Goal: Task Accomplishment & Management: Complete application form

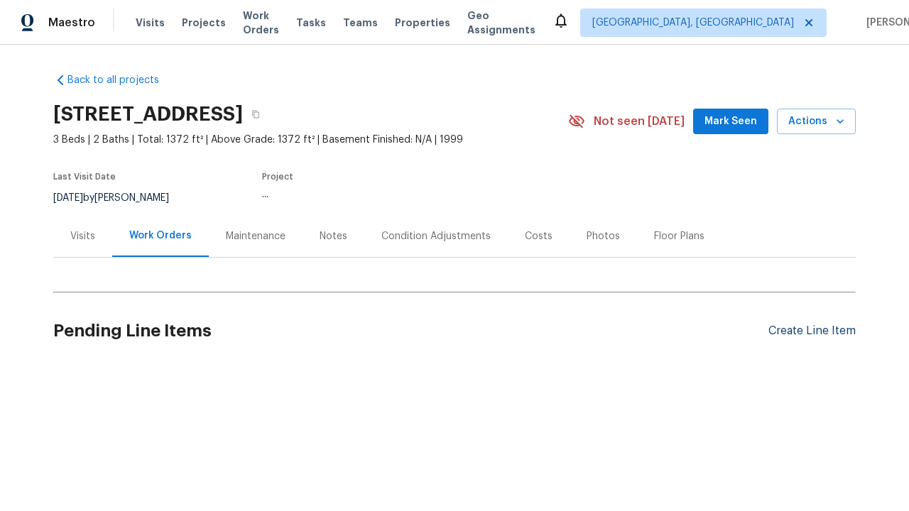
click at [806, 331] on div "Create Line Item" at bounding box center [811, 330] width 87 height 13
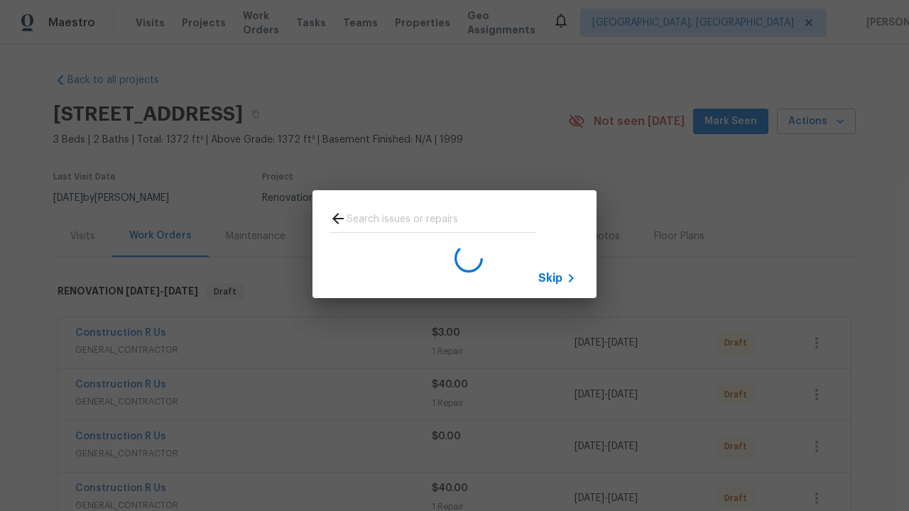
click at [550, 278] on span "Skip" at bounding box center [550, 278] width 24 height 14
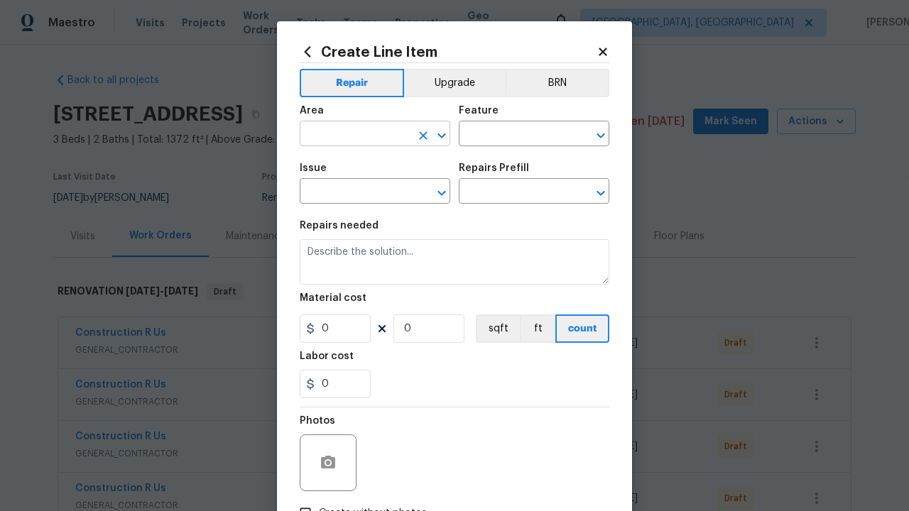
click at [349, 135] on input "text" at bounding box center [355, 135] width 111 height 22
type input "Bedroom"
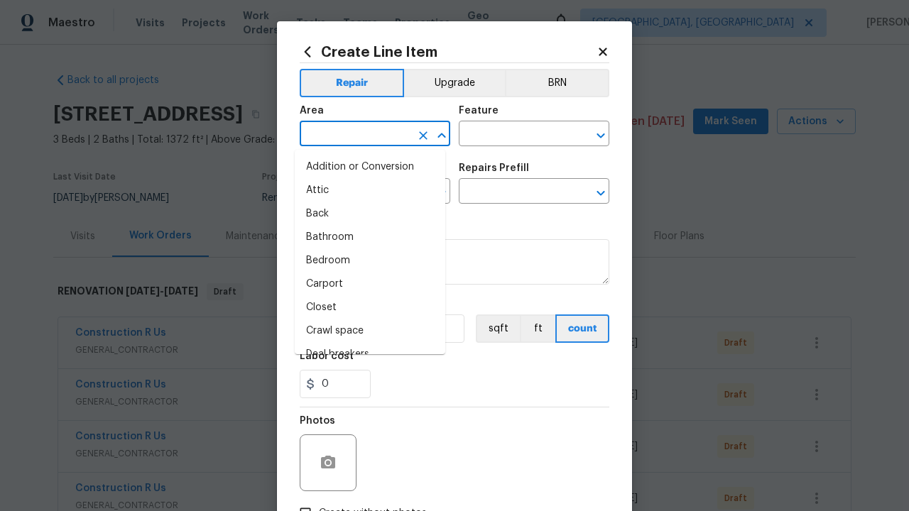
click at [364, 261] on li "Bedroom" at bounding box center [370, 260] width 151 height 23
type input "Bedroom"
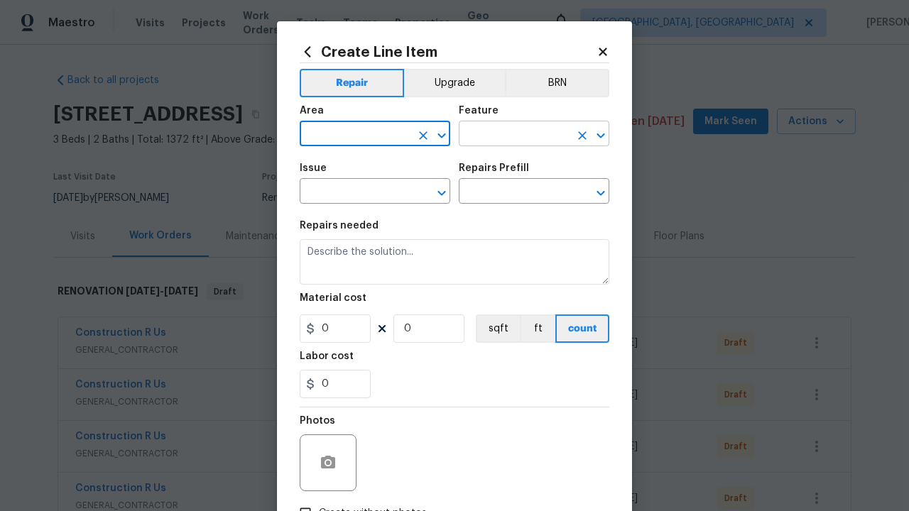
click at [508, 135] on input "text" at bounding box center [514, 135] width 111 height 22
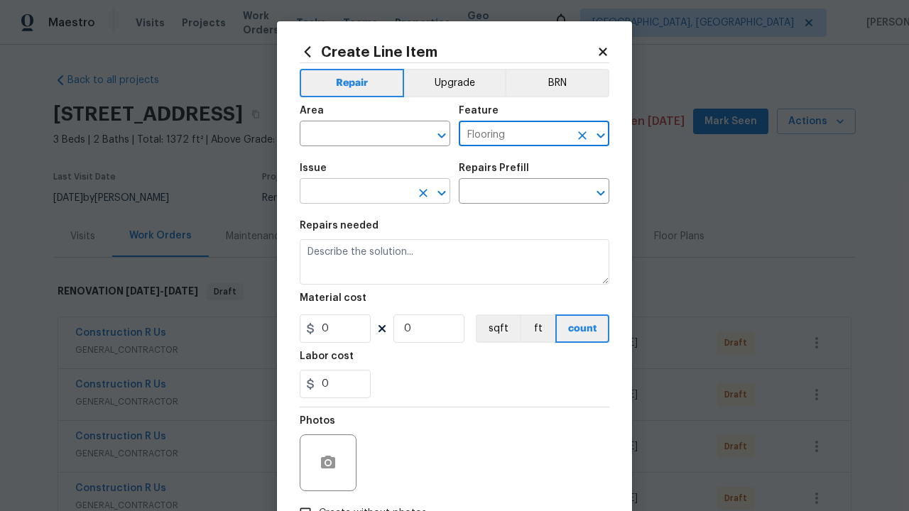
type input "Flooring"
click at [349, 193] on input "text" at bounding box center [355, 193] width 111 height 22
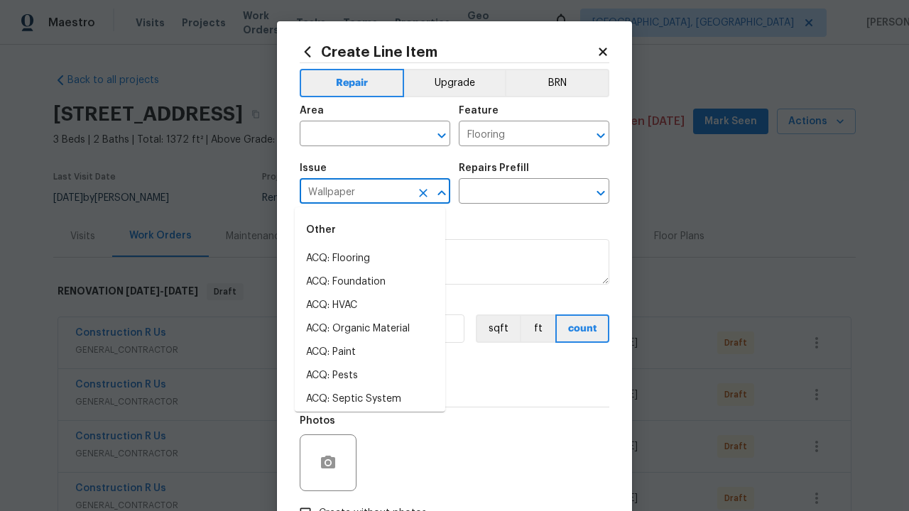
click at [370, 258] on li "ACQ: Flooring" at bounding box center [370, 258] width 151 height 23
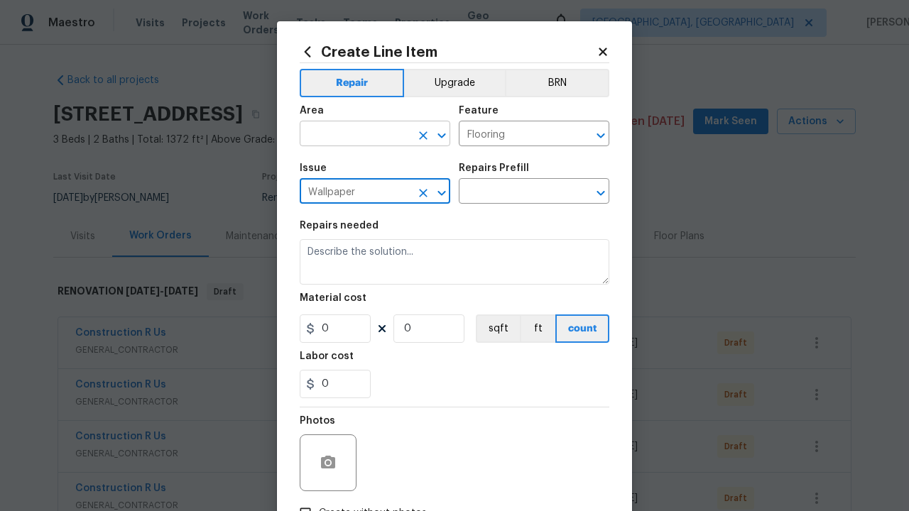
type input "Wallpaper"
click at [349, 135] on input "text" at bounding box center [355, 135] width 111 height 22
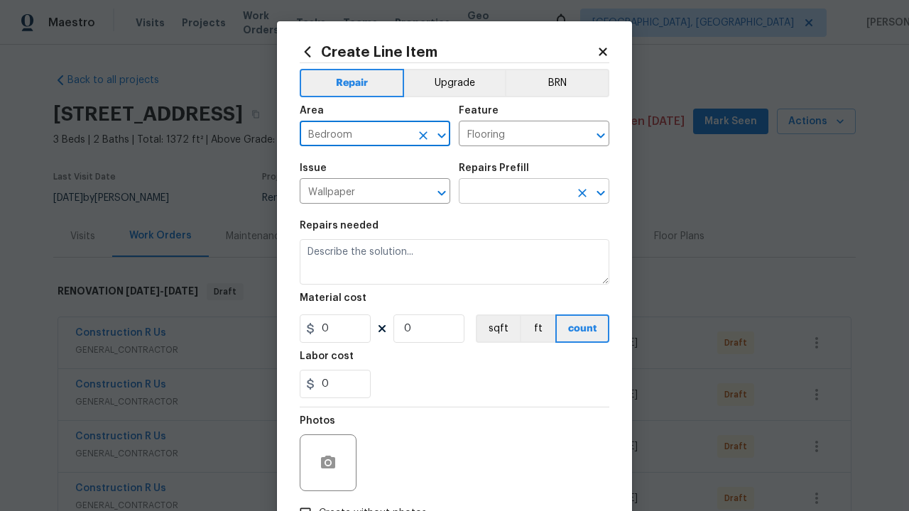
type input "Bedroom"
click at [508, 193] on input "text" at bounding box center [514, 193] width 111 height 22
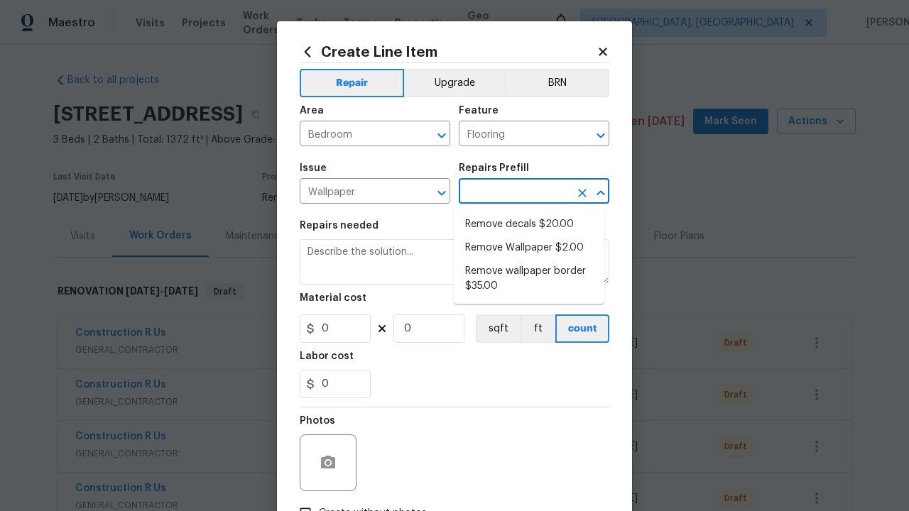
type input "Remove"
click at [529, 224] on li "Remove decals $20.00" at bounding box center [529, 224] width 151 height 23
type input "Walls and Ceiling"
type textarea "Remove decals from door/wall/ceiling"
type input "1"
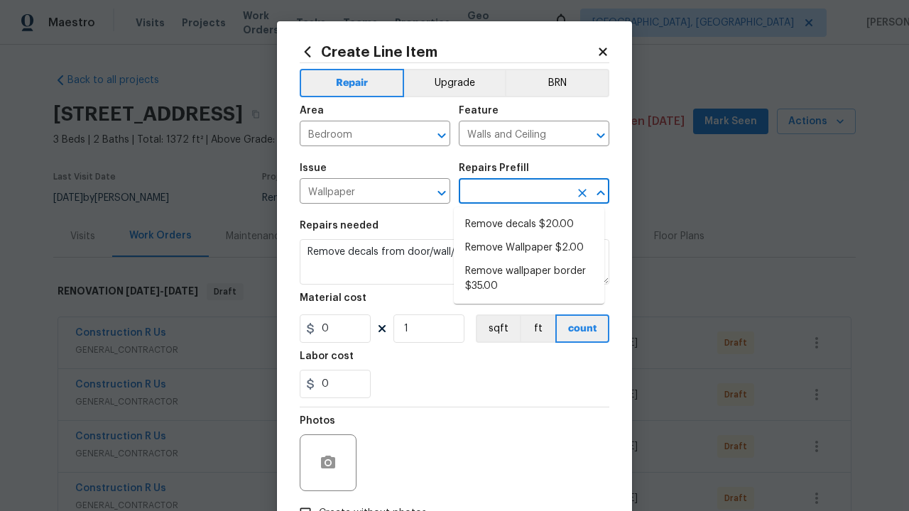
type input "Remove decals $20.00"
type input "20"
type input "Remove decals $20.00"
type input "2"
click at [491, 329] on button "sqft" at bounding box center [498, 329] width 44 height 28
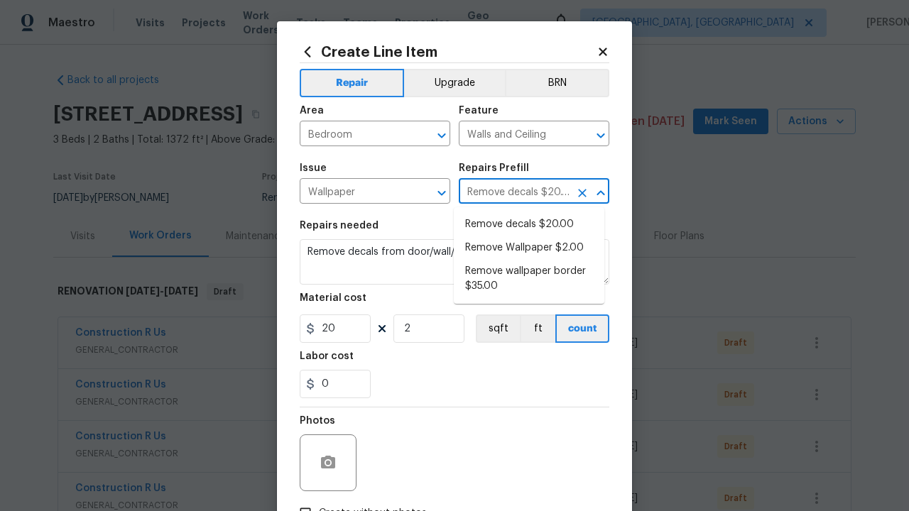
click at [300, 500] on input "Create without photos" at bounding box center [305, 513] width 27 height 27
checkbox input "true"
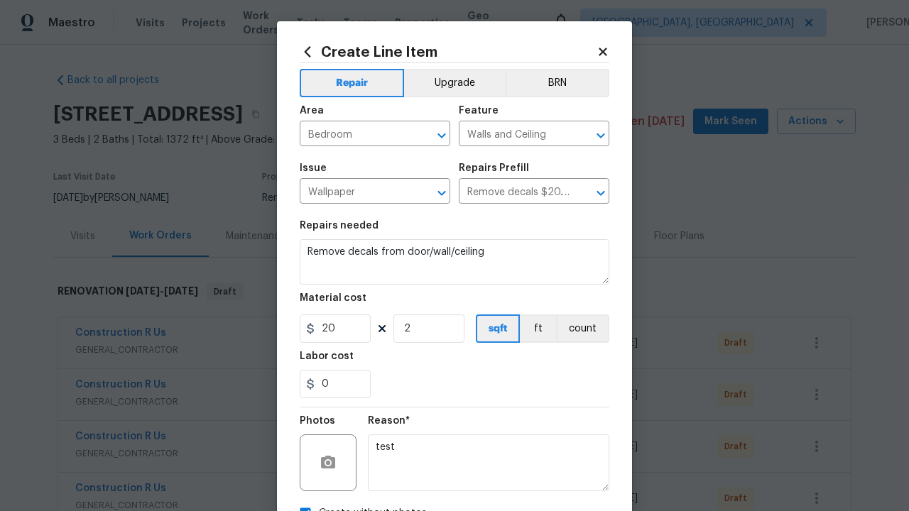
scroll to position [16, 0]
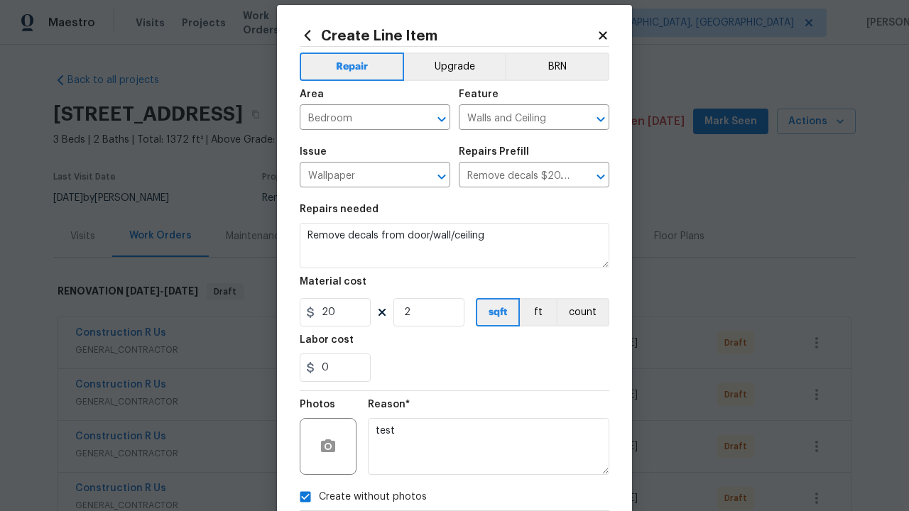
type textarea "test"
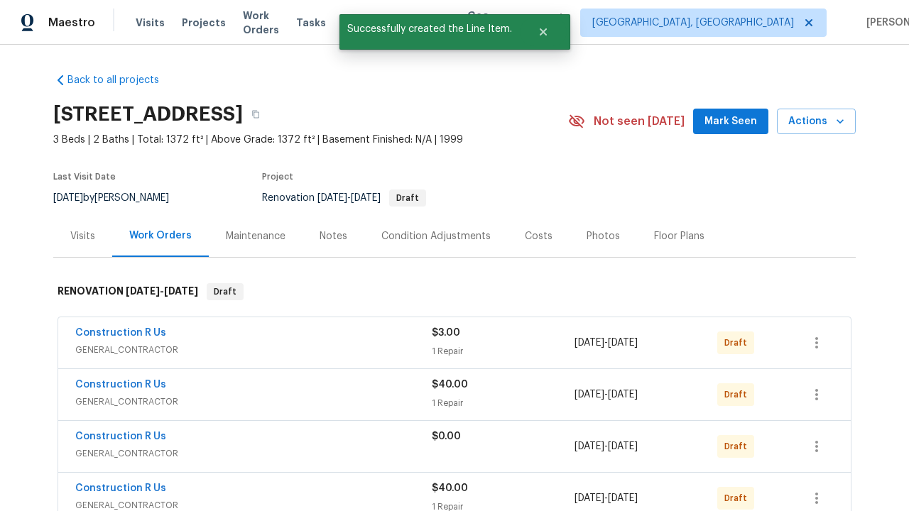
checkbox input "true"
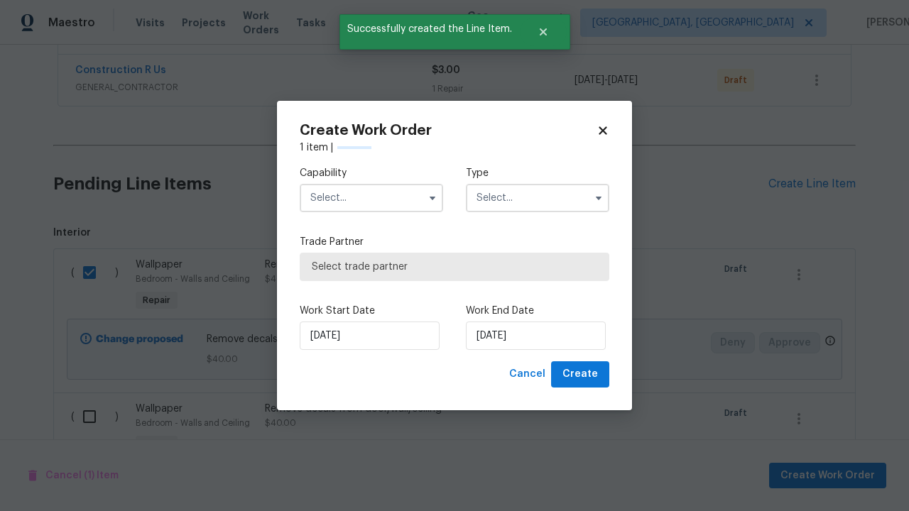
click at [371, 184] on input "text" at bounding box center [371, 198] width 143 height 28
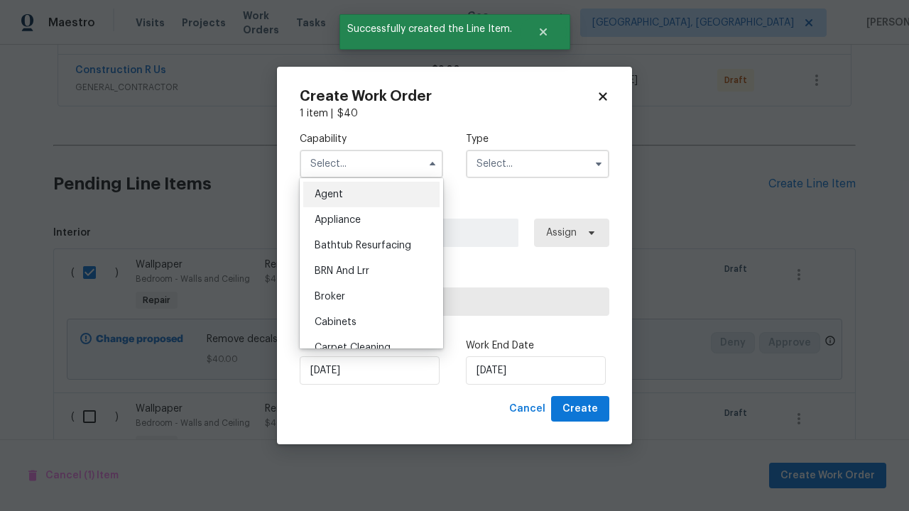
type input "General Contractor"
click at [537, 163] on input "text" at bounding box center [537, 164] width 143 height 28
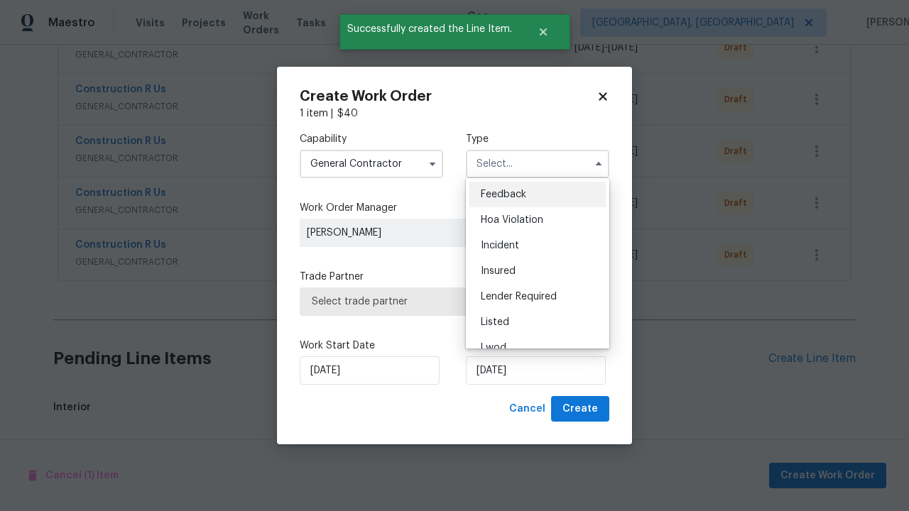
scroll to position [1135, 0]
click at [506, 420] on span "Renovation" at bounding box center [507, 425] width 53 height 10
type input "Renovation"
click at [444, 301] on span "Select trade partner" at bounding box center [454, 302] width 285 height 14
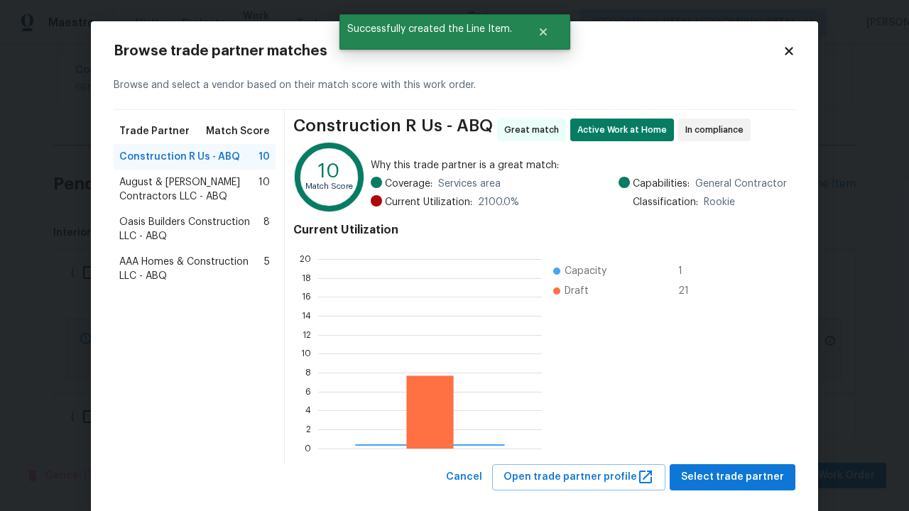
scroll to position [188, 213]
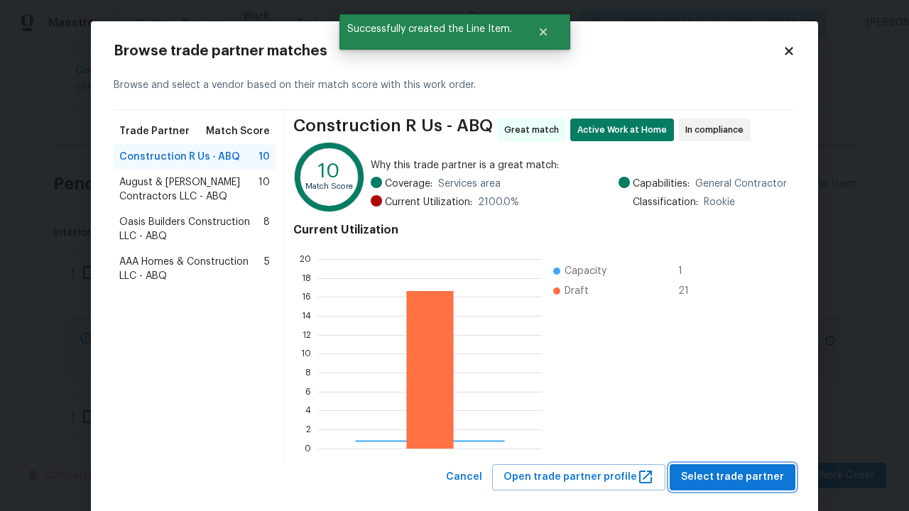
click at [731, 469] on span "Select trade partner" at bounding box center [732, 478] width 103 height 18
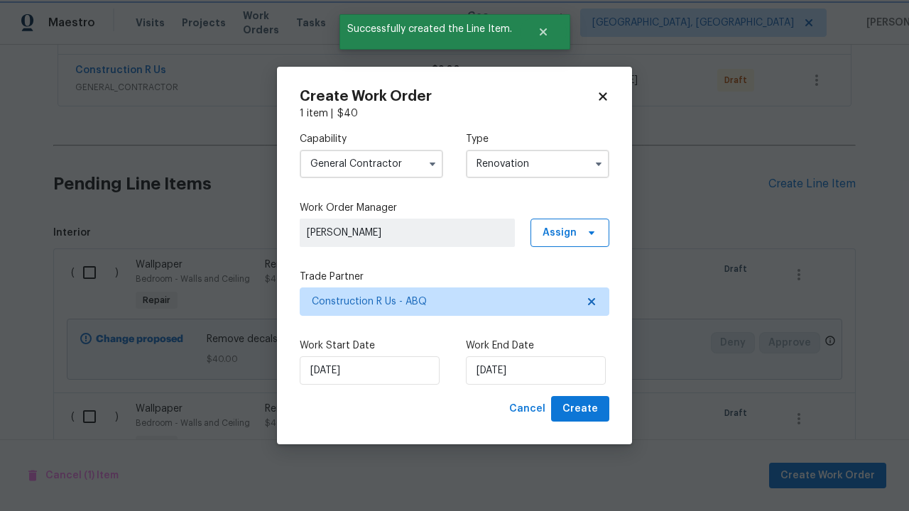
click at [582, 409] on span "Create" at bounding box center [580, 409] width 36 height 18
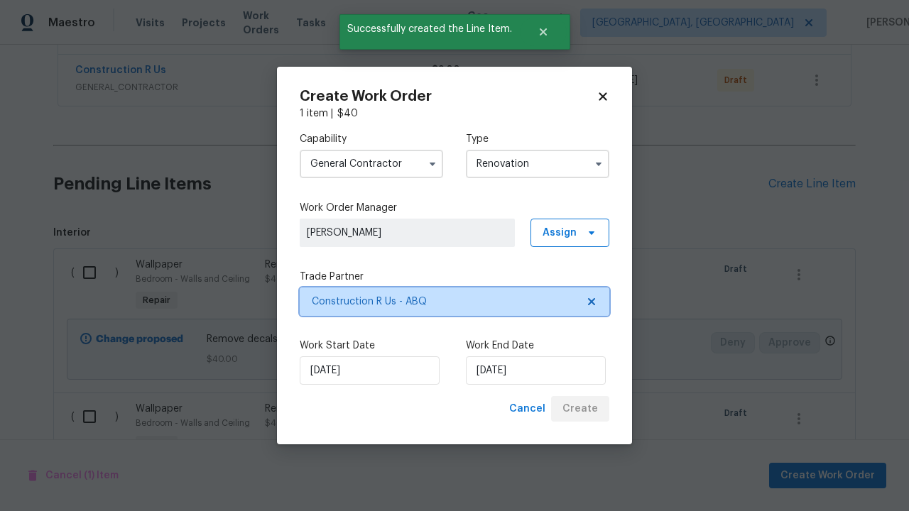
scroll to position [0, 0]
